Goal: Task Accomplishment & Management: Manage account settings

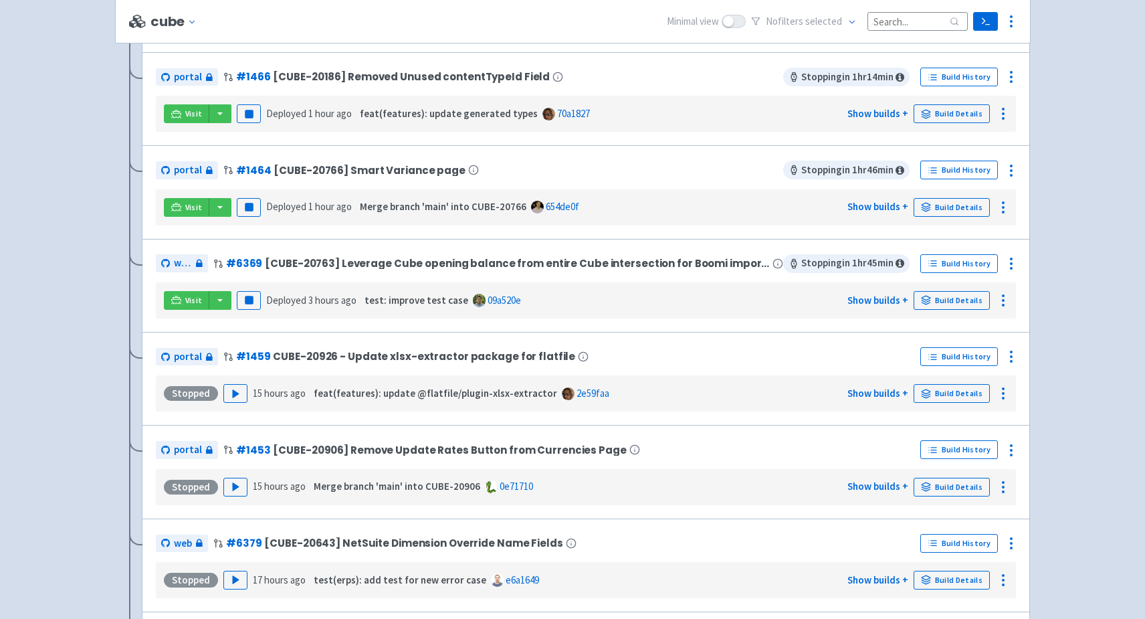
scroll to position [472, 0]
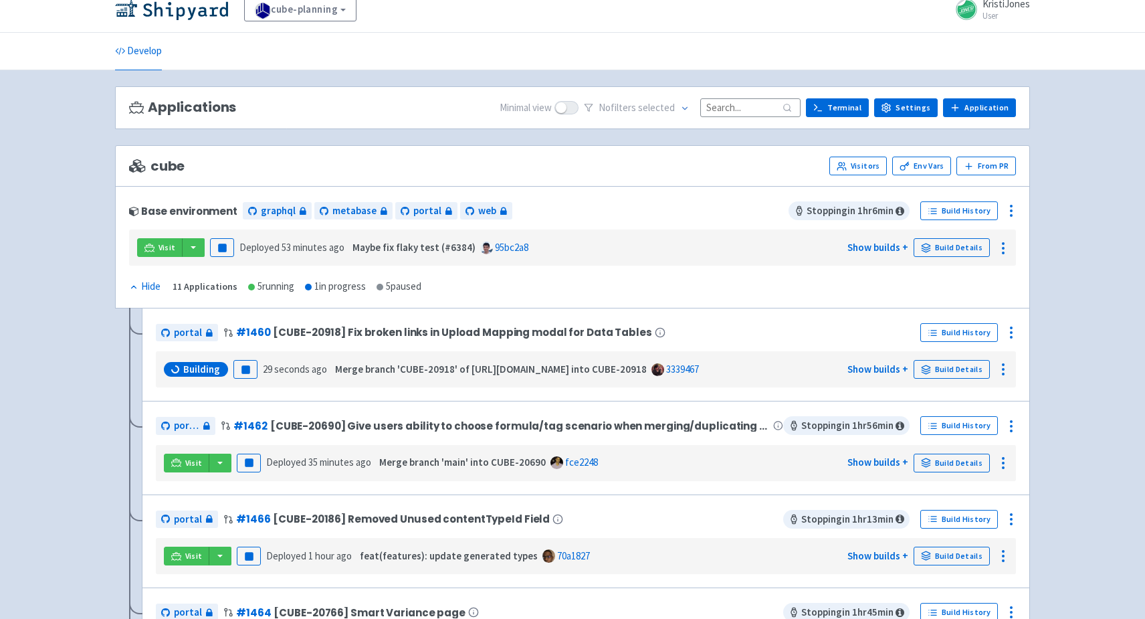
scroll to position [15, 0]
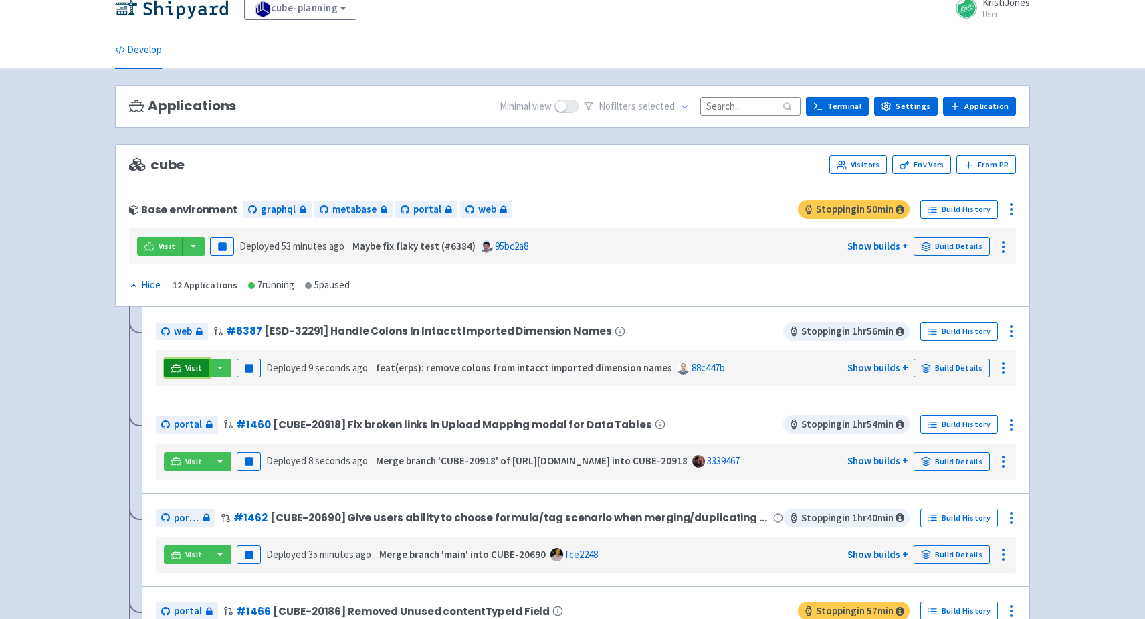
click at [176, 367] on icon at bounding box center [176, 368] width 10 height 10
click at [1012, 331] on circle at bounding box center [1011, 331] width 1 height 1
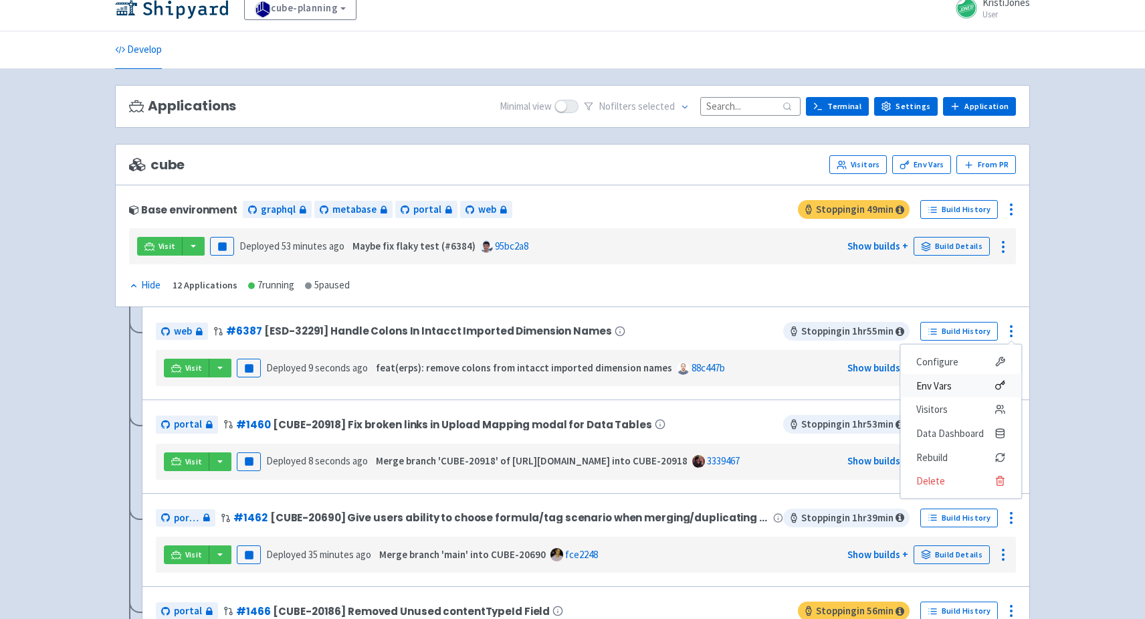
click at [967, 380] on span "Env Vars" at bounding box center [961, 385] width 89 height 19
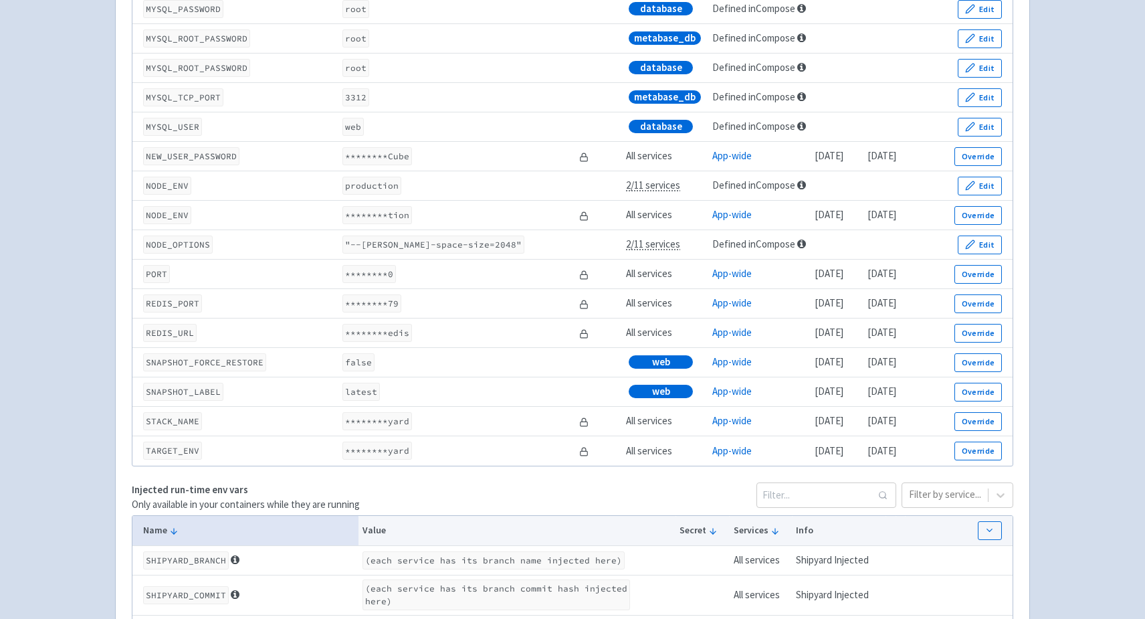
scroll to position [1913, 0]
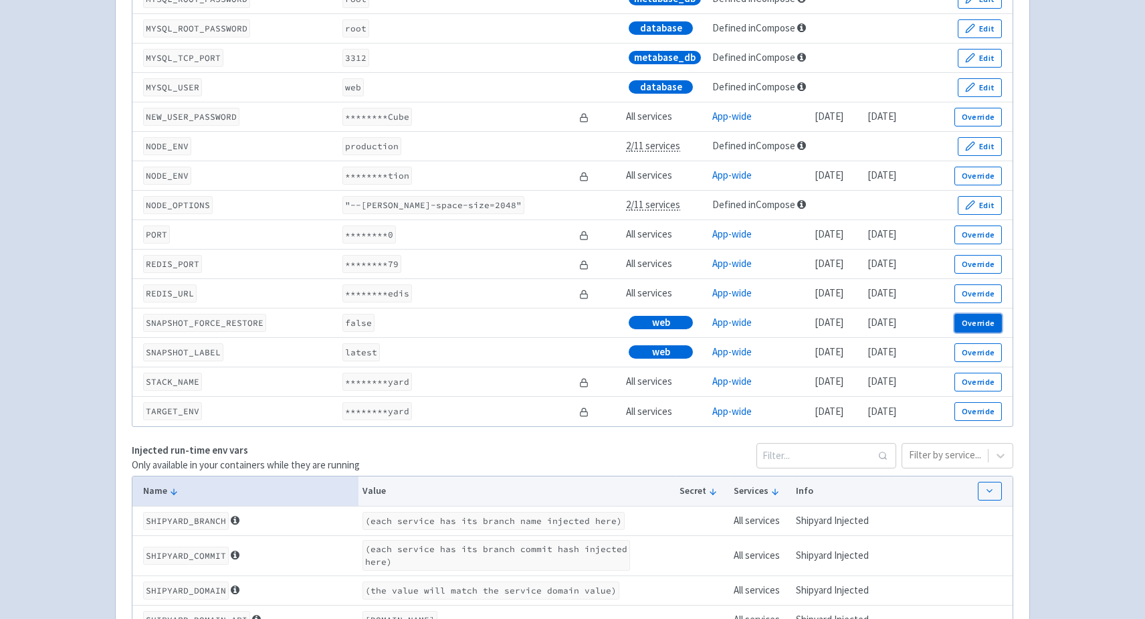
click at [975, 332] on button "Override" at bounding box center [979, 323] width 48 height 19
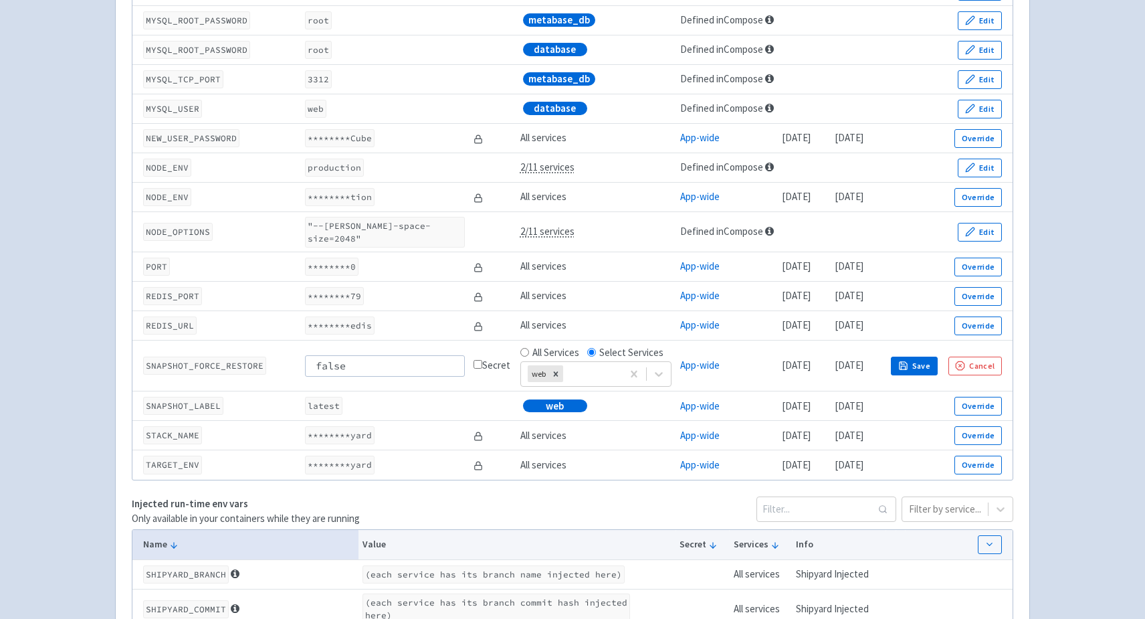
scroll to position [1933, 0]
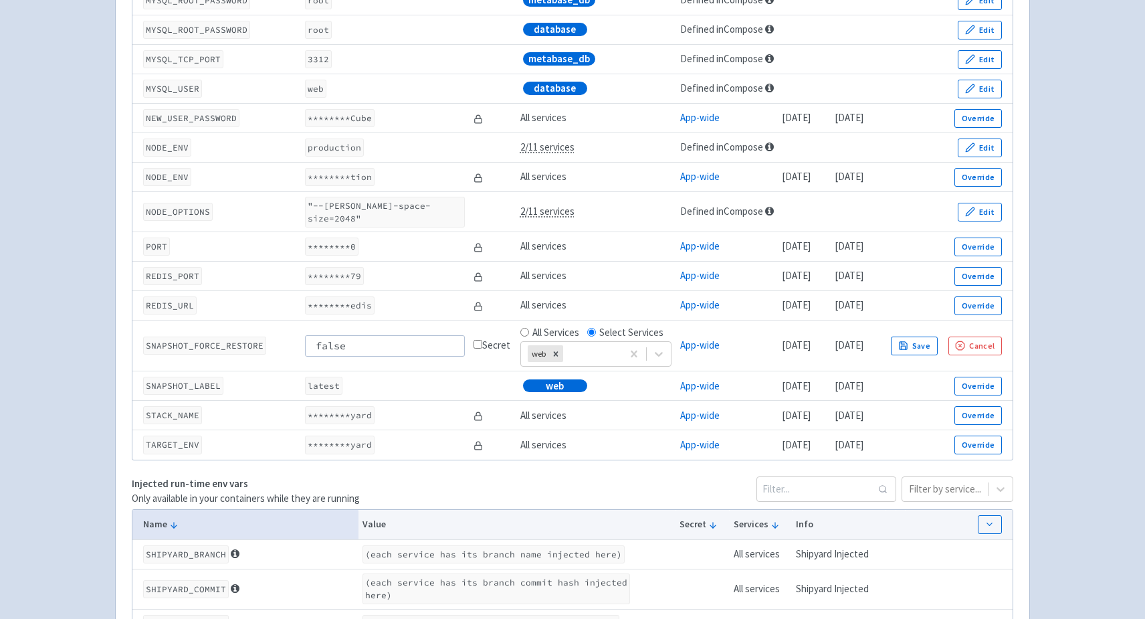
drag, startPoint x: 365, startPoint y: 340, endPoint x: 209, endPoint y: 344, distance: 155.9
click at [209, 344] on tr "SNAPSHOT_FORCE_RESTORE false Secret All Services Select Services web App-wide 1…" at bounding box center [572, 345] width 880 height 51
type input "true"
click at [909, 341] on icon "button" at bounding box center [904, 346] width 10 height 10
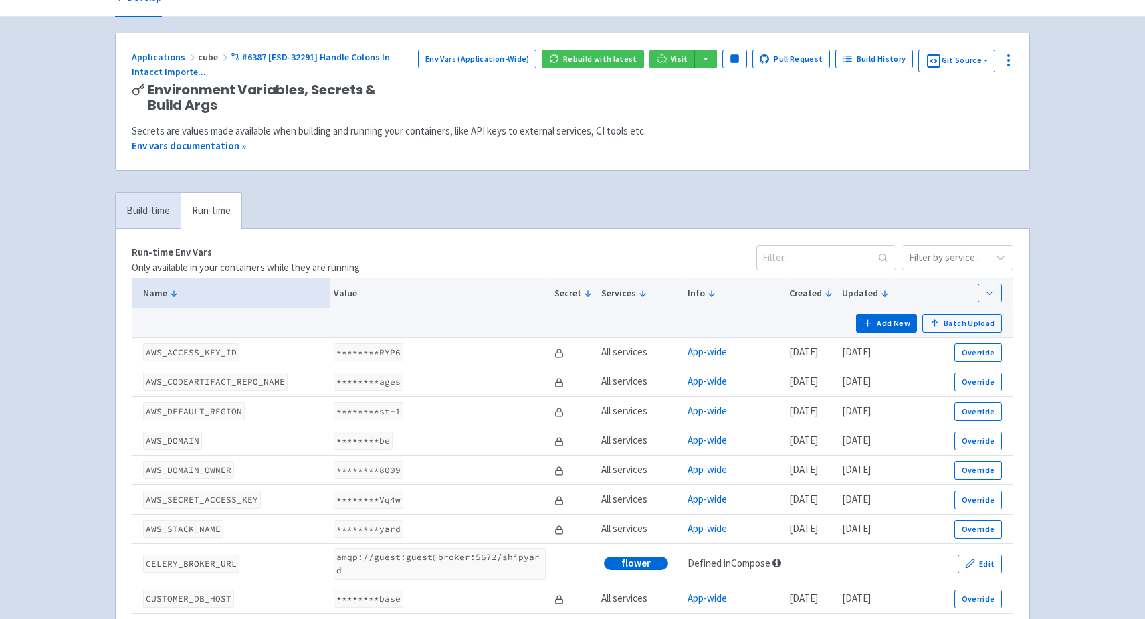
scroll to position [0, 0]
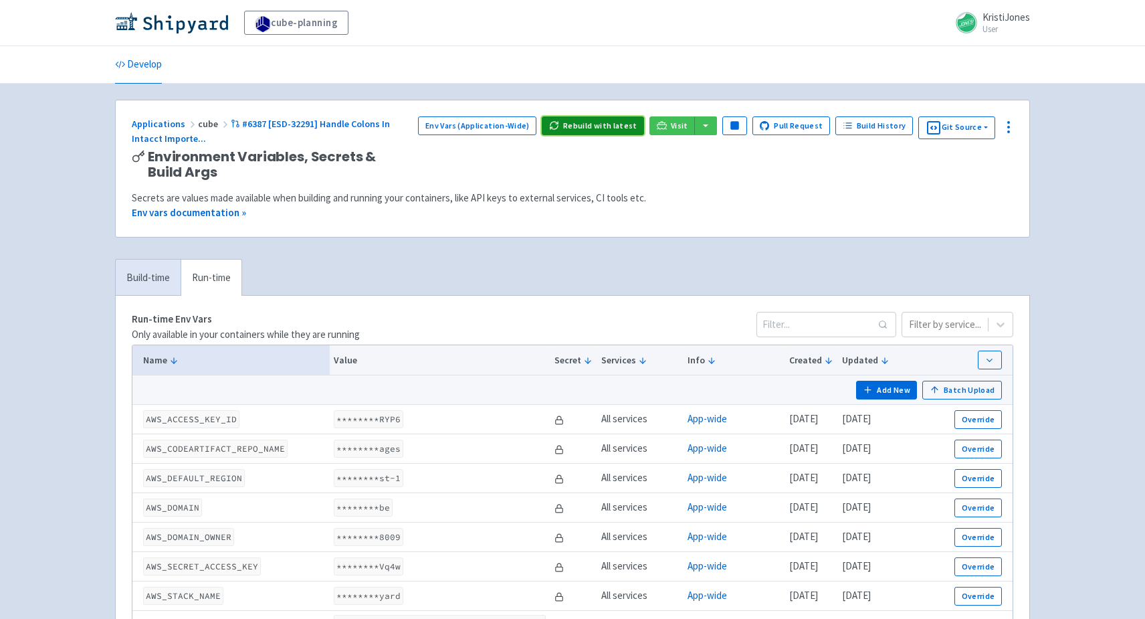
click at [611, 122] on button "Rebuild with latest" at bounding box center [593, 125] width 102 height 19
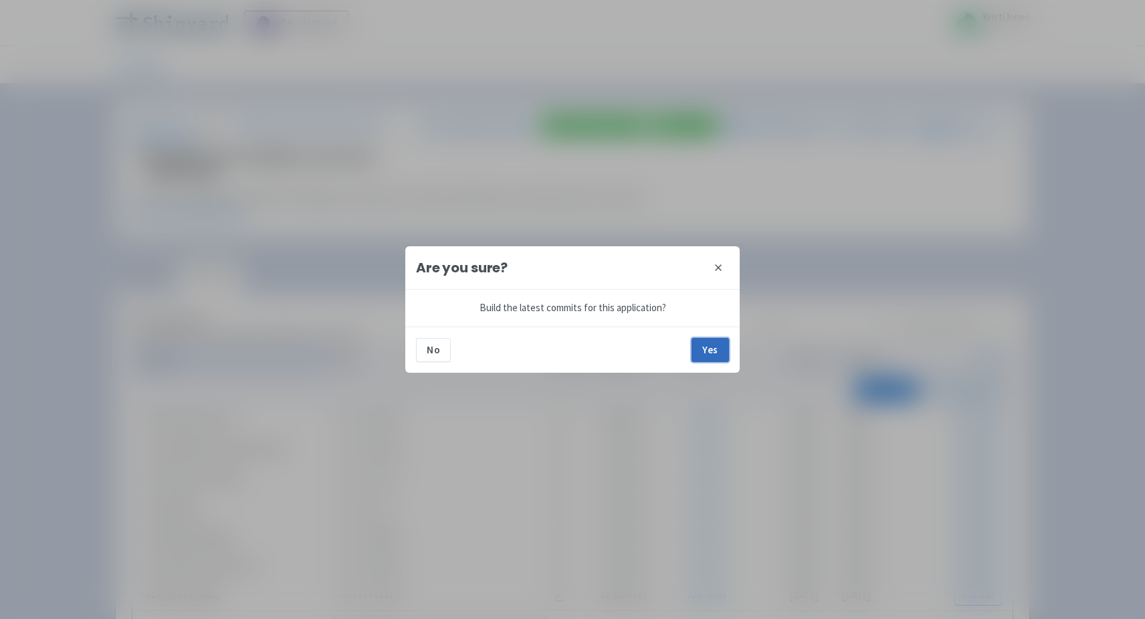
click at [710, 348] on button "Yes" at bounding box center [710, 350] width 37 height 24
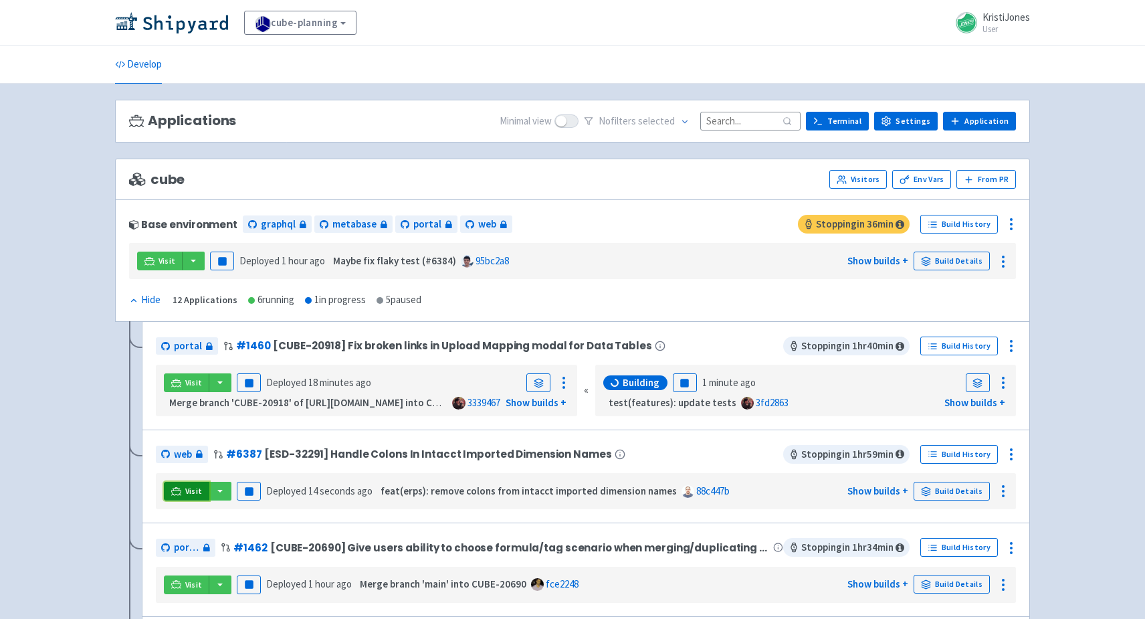
click at [185, 486] on span "Visit" at bounding box center [193, 491] width 17 height 11
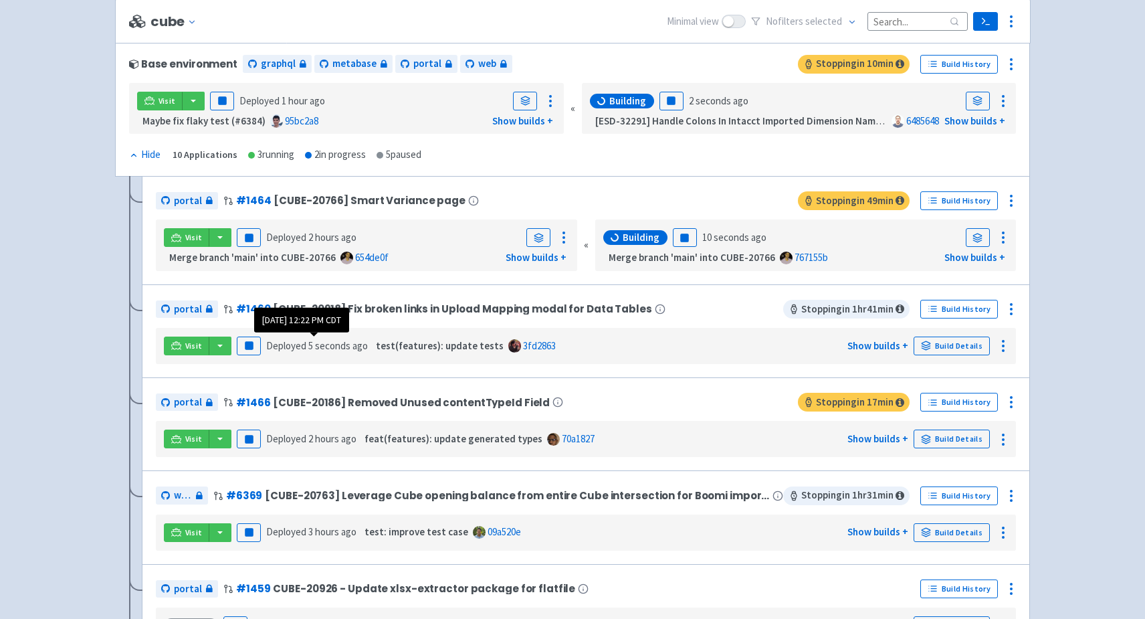
scroll to position [162, 0]
click at [189, 527] on span "Visit" at bounding box center [193, 532] width 17 height 11
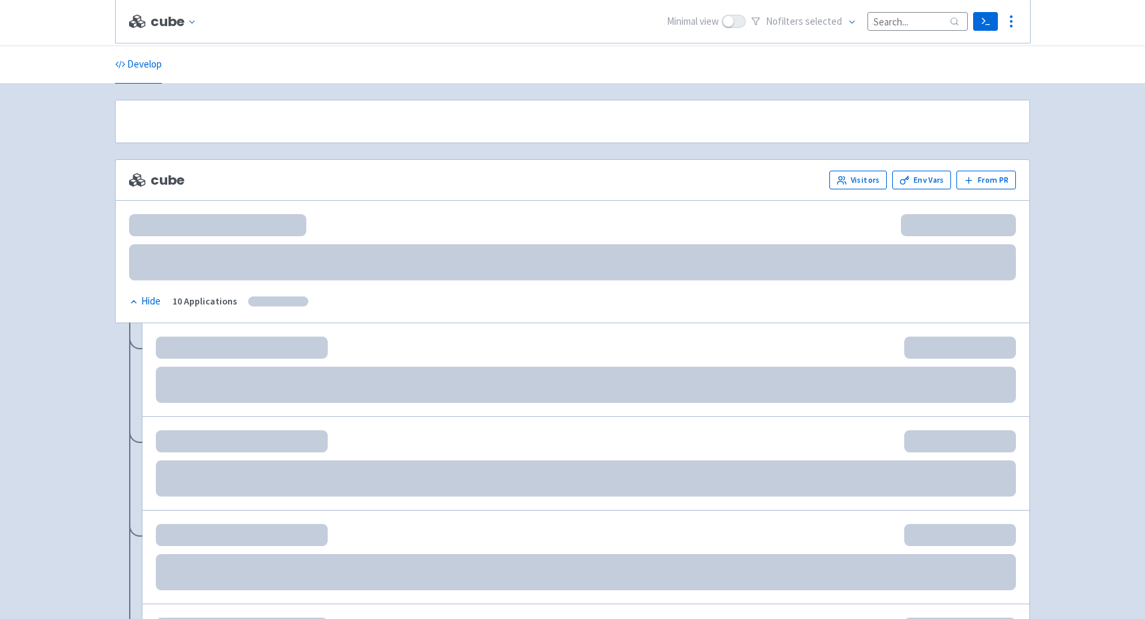
scroll to position [162, 0]
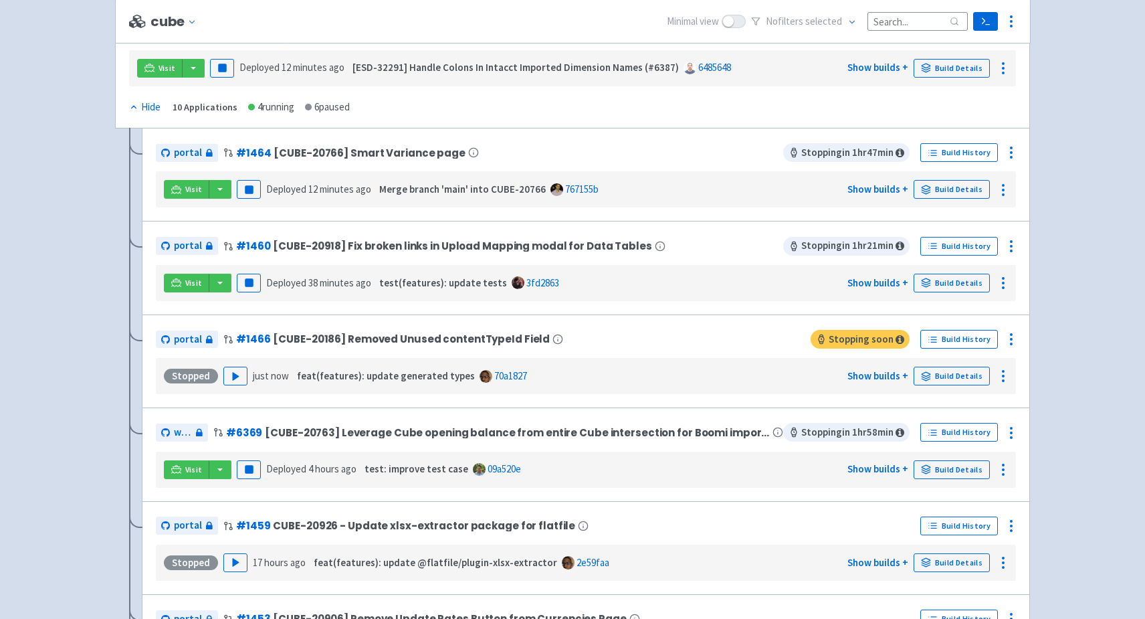
scroll to position [195, 0]
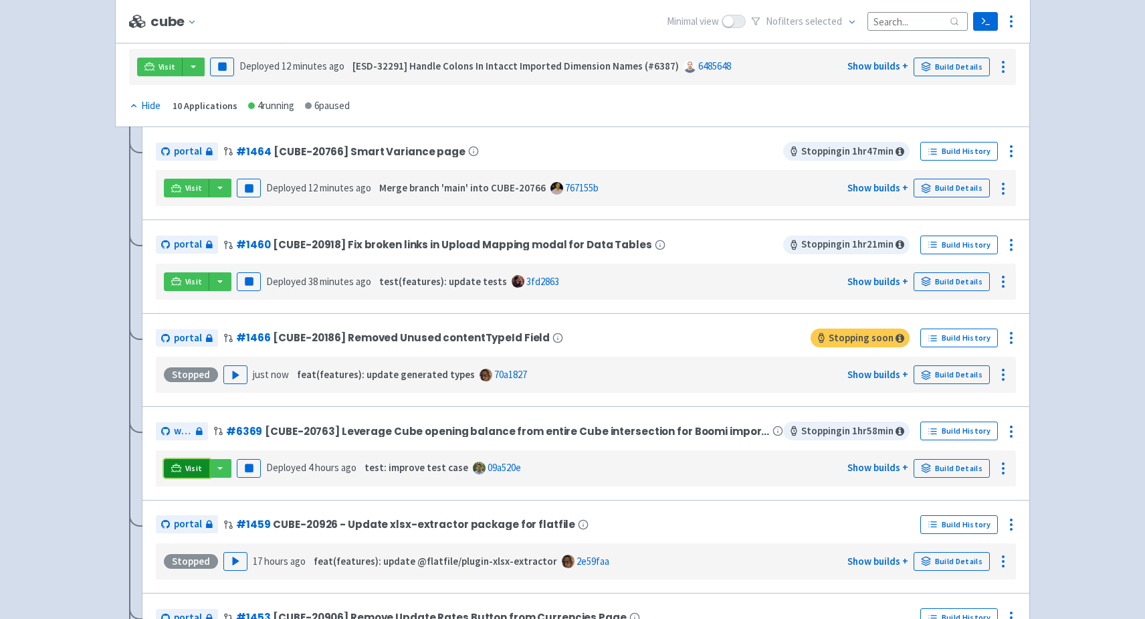
click at [176, 470] on icon at bounding box center [176, 470] width 11 height 1
